Goal: Contribute content: Add original content to the website for others to see

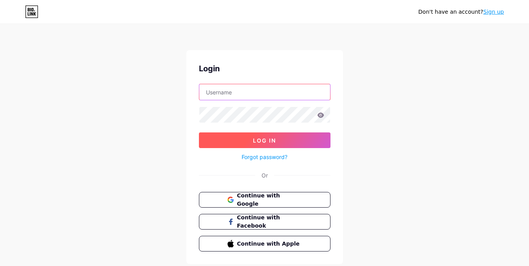
type input "[EMAIL_ADDRESS][DOMAIN_NAME]"
click at [264, 138] on span "Log In" at bounding box center [264, 140] width 23 height 7
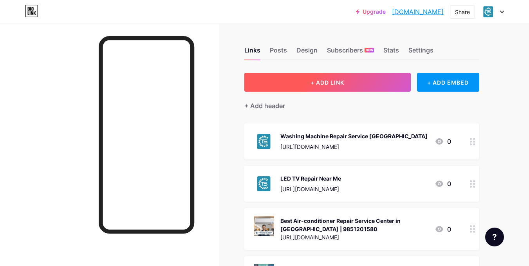
click at [350, 81] on button "+ ADD LINK" at bounding box center [327, 82] width 167 height 19
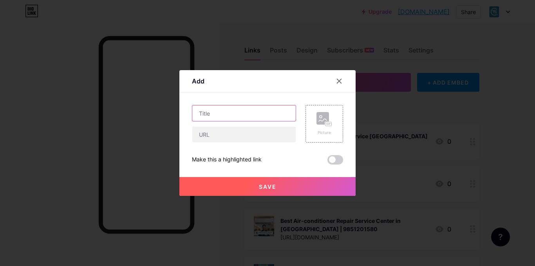
click at [255, 110] on input "text" at bounding box center [243, 113] width 103 height 16
paste input "Reliable AC Repair Up To 1.5 Tons in [GEOGRAPHIC_DATA] – Keep Your AC Running S…"
type input "Reliable AC Repair Up To 1.5 Tons in [GEOGRAPHIC_DATA] – Keep Your AC Running S…"
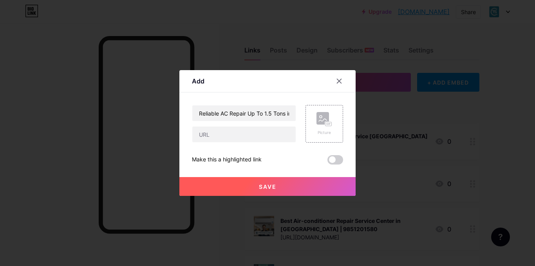
click at [219, 143] on div "Reliable AC Repair Up To 1.5 Tons in [GEOGRAPHIC_DATA] – Keep Your AC Running S…" at bounding box center [267, 135] width 151 height 60
click at [217, 135] on input "text" at bounding box center [243, 135] width 103 height 16
paste input "[URL][DOMAIN_NAME]"
type input "[URL][DOMAIN_NAME]"
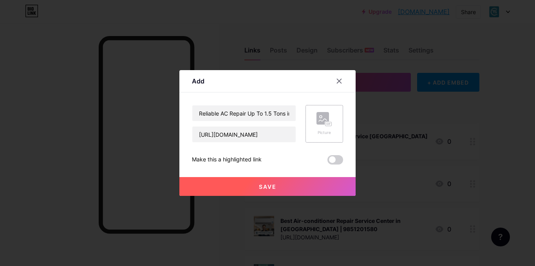
click at [317, 117] on rect at bounding box center [323, 118] width 13 height 13
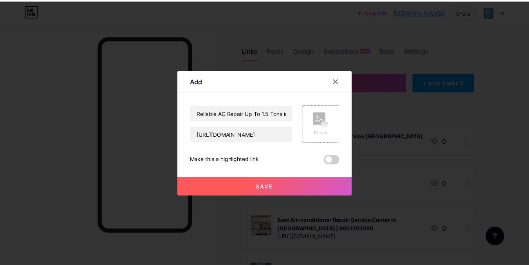
scroll to position [0, 0]
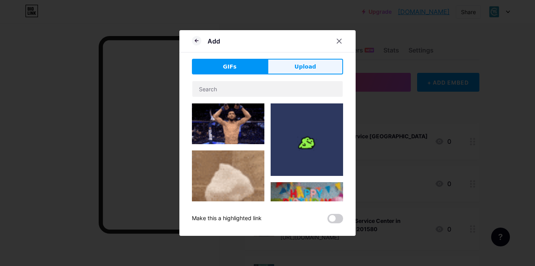
click at [284, 67] on button "Upload" at bounding box center [306, 67] width 76 height 16
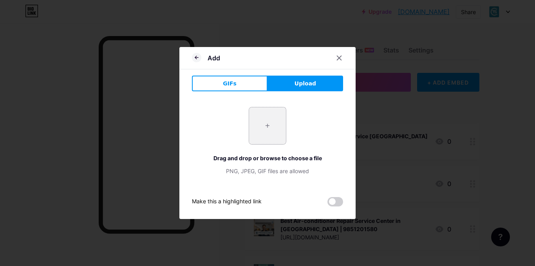
click at [268, 125] on input "file" at bounding box center [267, 125] width 37 height 37
type input "C:\fakepath\ac spilit up to 1.5 ton.jpeg"
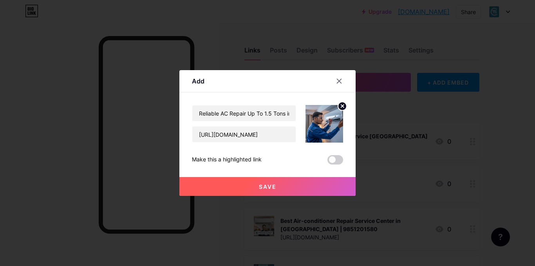
click at [340, 159] on span at bounding box center [336, 159] width 16 height 9
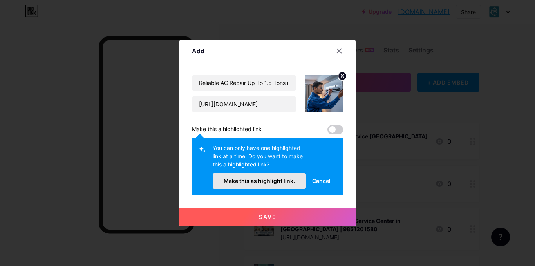
click at [268, 180] on span "Make this as highlight link." at bounding box center [259, 180] width 71 height 7
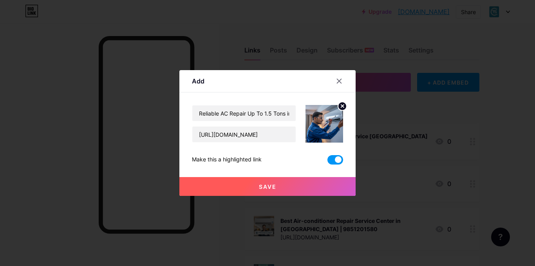
click at [273, 188] on span "Save" at bounding box center [268, 186] width 18 height 7
